Goal: Task Accomplishment & Management: Use online tool/utility

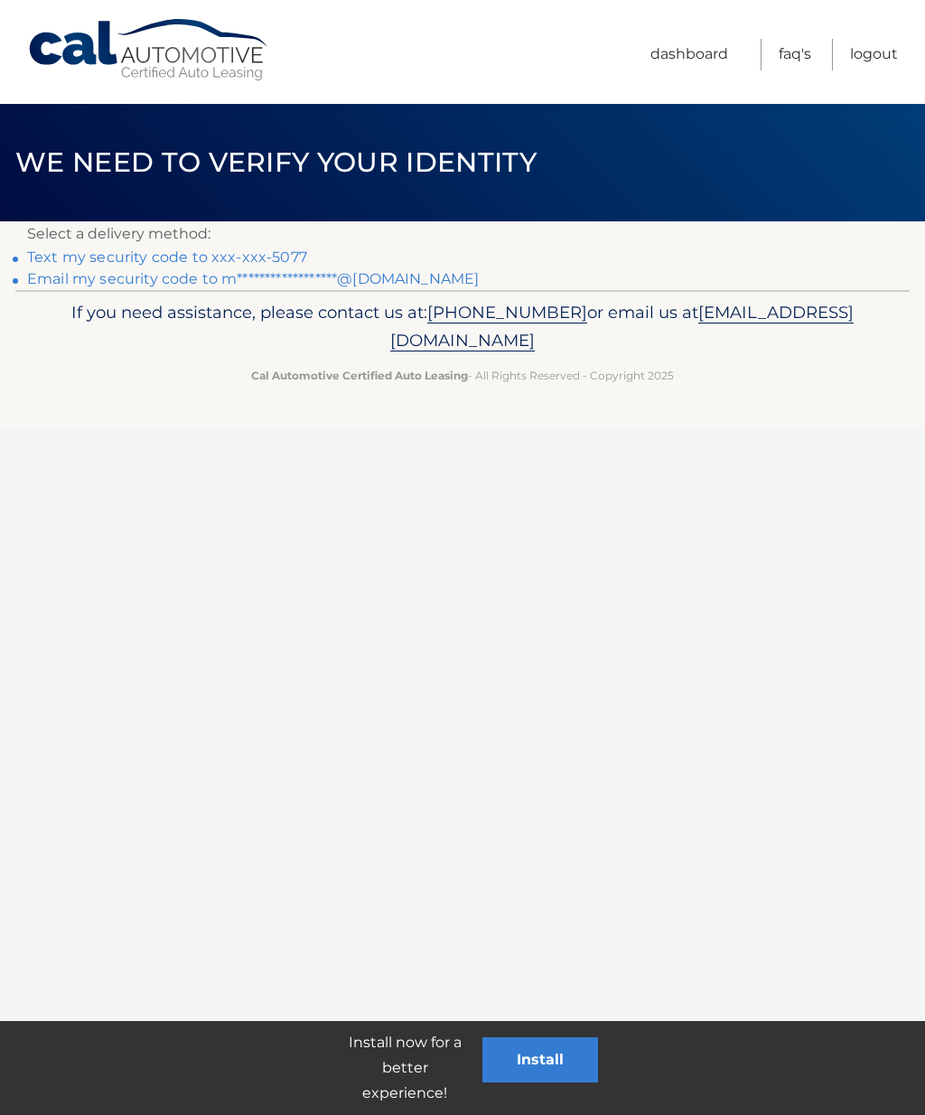
click at [241, 258] on link "Text my security code to xxx-xxx-5077" at bounding box center [167, 256] width 280 height 17
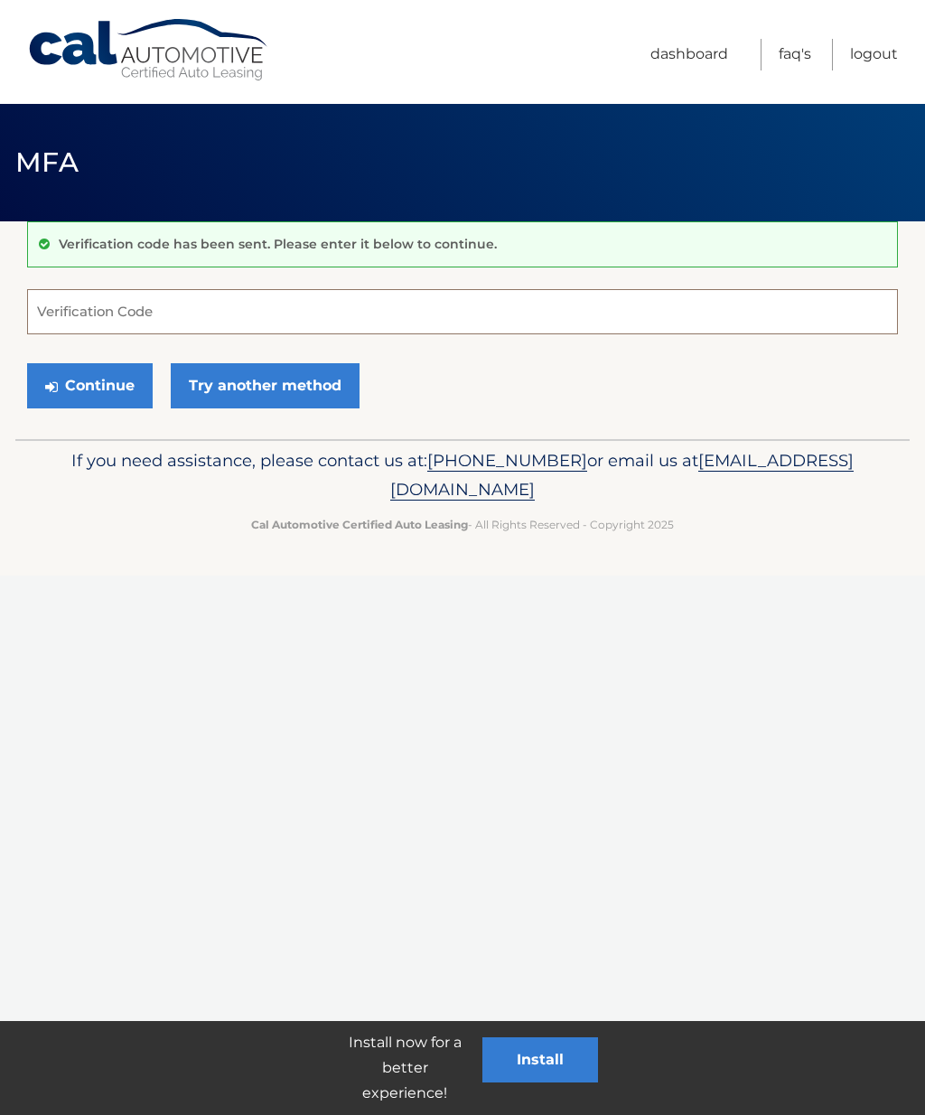
click at [220, 320] on input "Verification Code" at bounding box center [462, 311] width 871 height 45
type input "149118"
click at [119, 389] on button "Continue" at bounding box center [90, 385] width 126 height 45
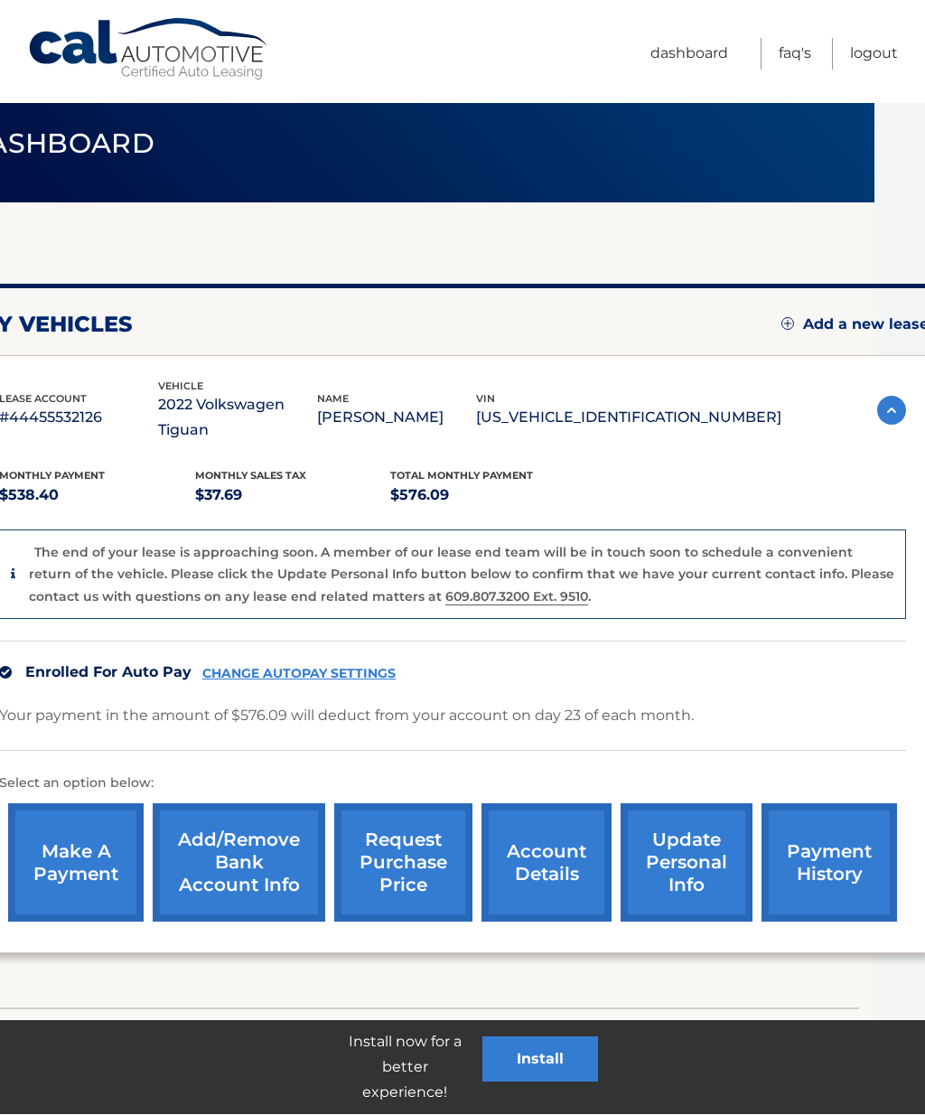
scroll to position [18, 0]
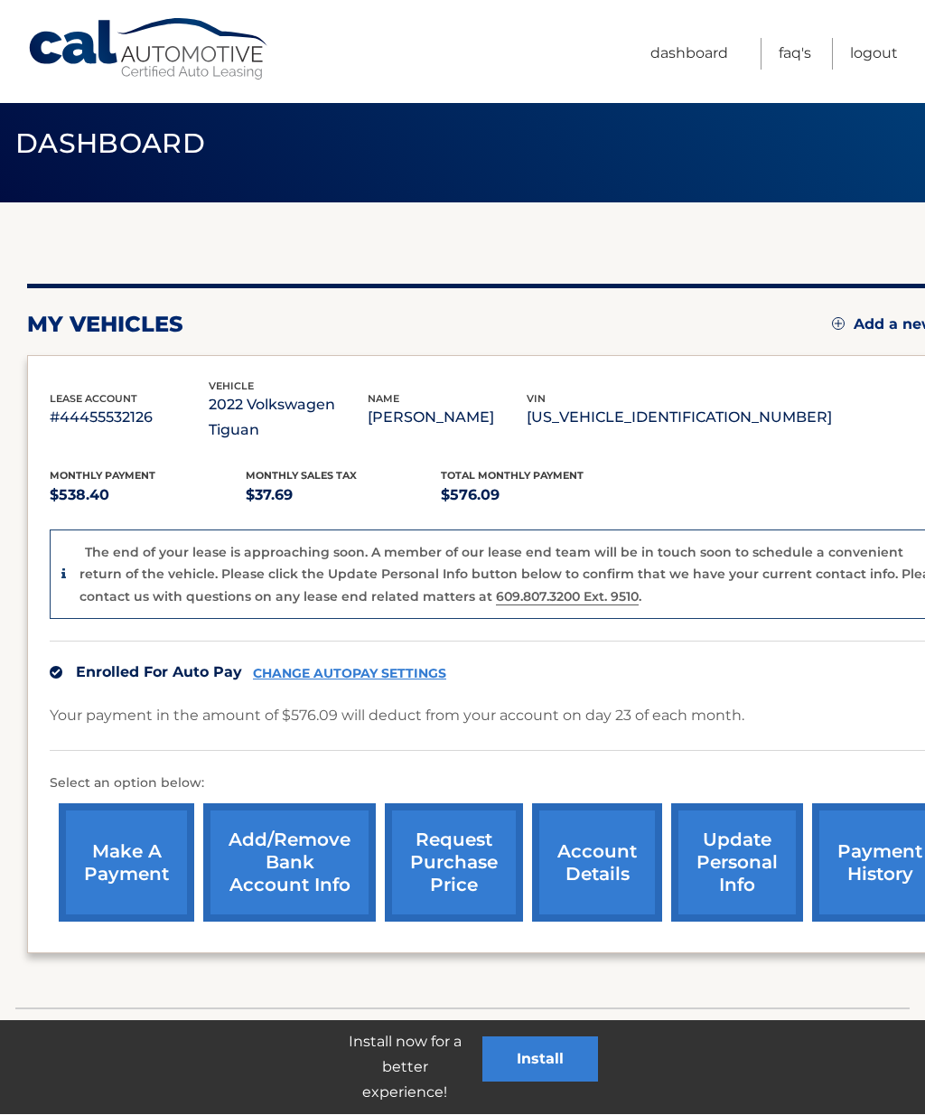
click at [450, 848] on link "request purchase price" at bounding box center [454, 863] width 138 height 118
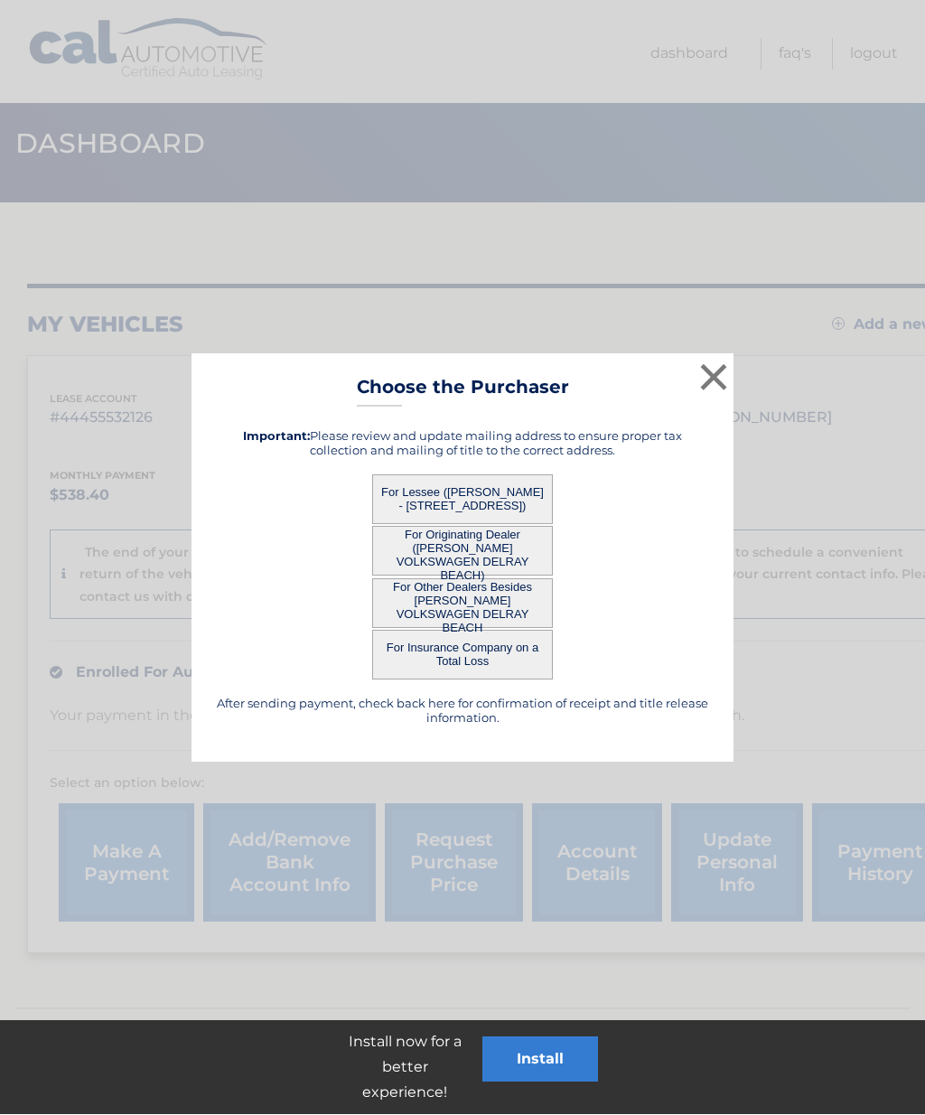
scroll to position [19, 0]
click at [524, 502] on button "For Lessee ([PERSON_NAME] - [STREET_ADDRESS])" at bounding box center [462, 499] width 181 height 50
